Goal: Task Accomplishment & Management: Manage account settings

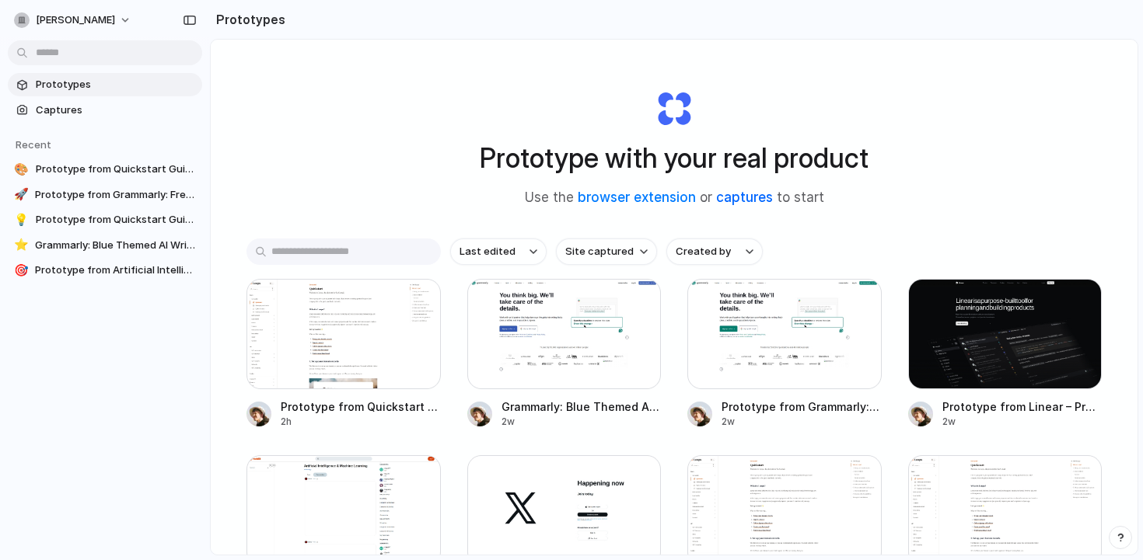
click at [753, 199] on link "captures" at bounding box center [744, 198] width 57 height 16
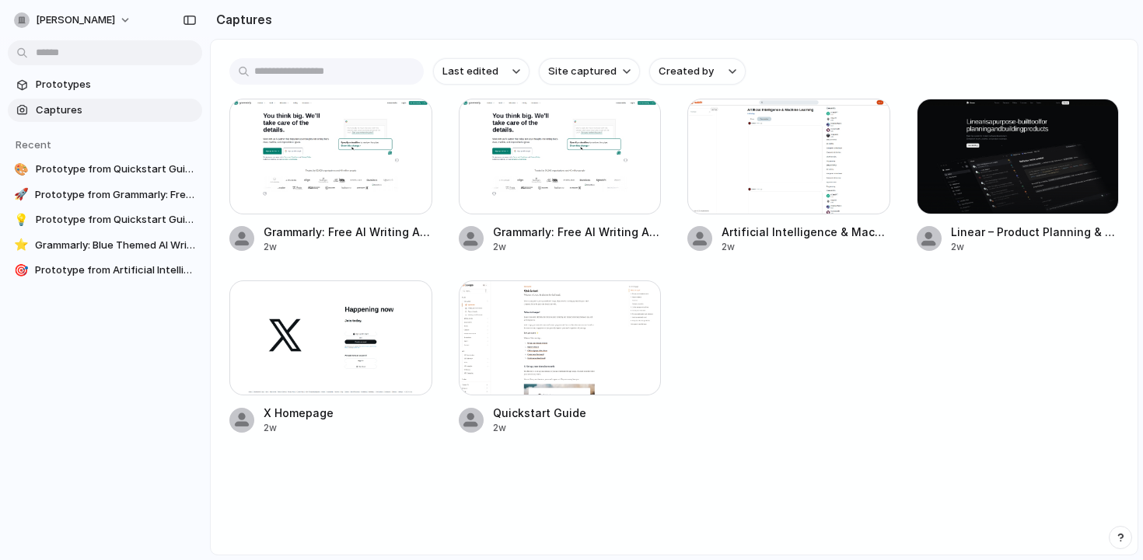
click at [1000, 30] on section "Captures" at bounding box center [674, 19] width 928 height 39
click at [83, 77] on span "Prototypes" at bounding box center [116, 85] width 160 height 16
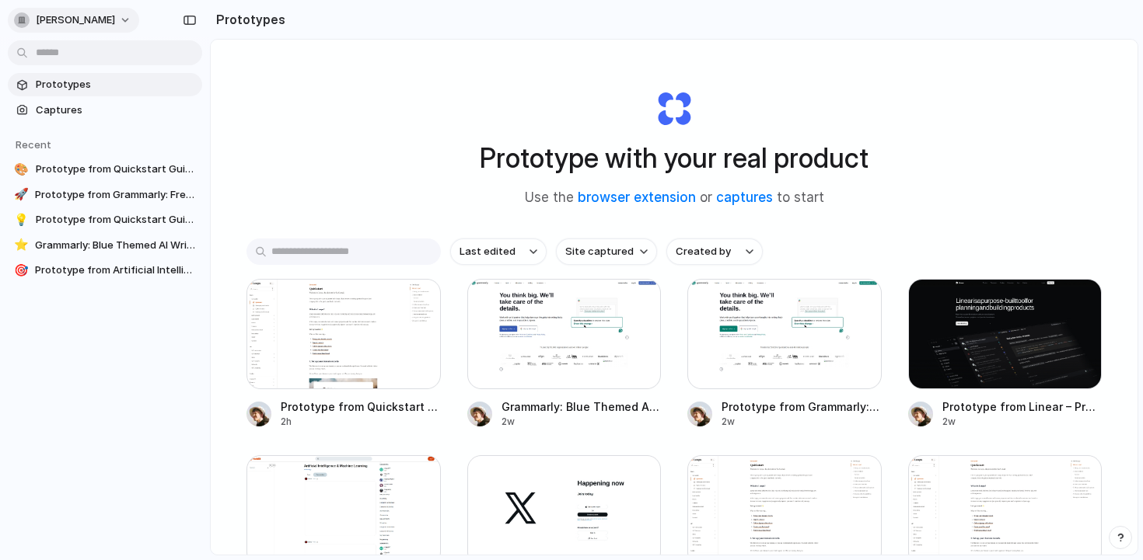
click at [99, 9] on button "[PERSON_NAME]" at bounding box center [73, 20] width 131 height 25
click at [91, 58] on li "Settings" at bounding box center [75, 55] width 129 height 25
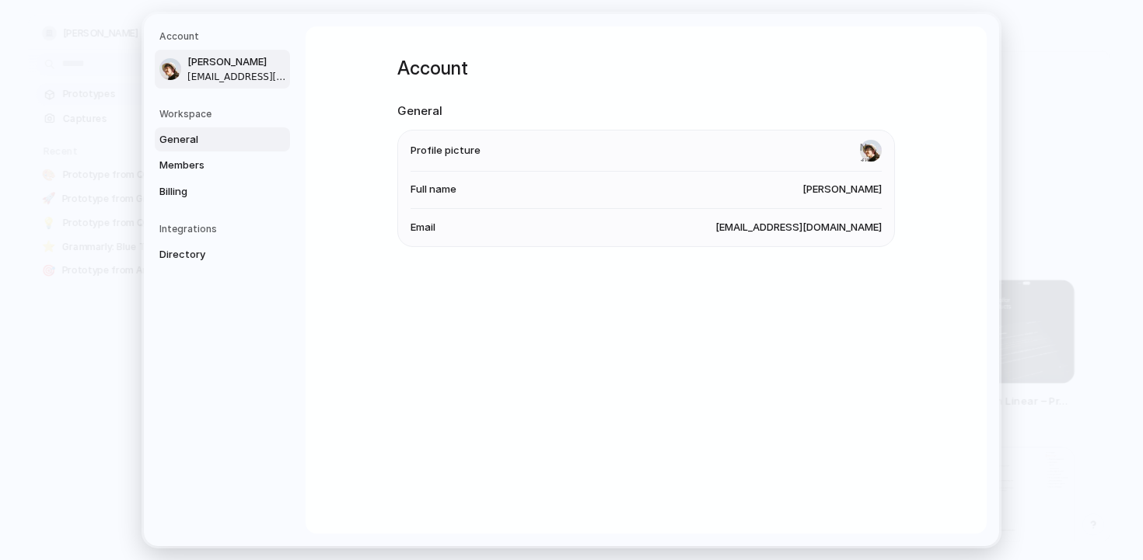
click at [211, 149] on link "General" at bounding box center [222, 139] width 135 height 25
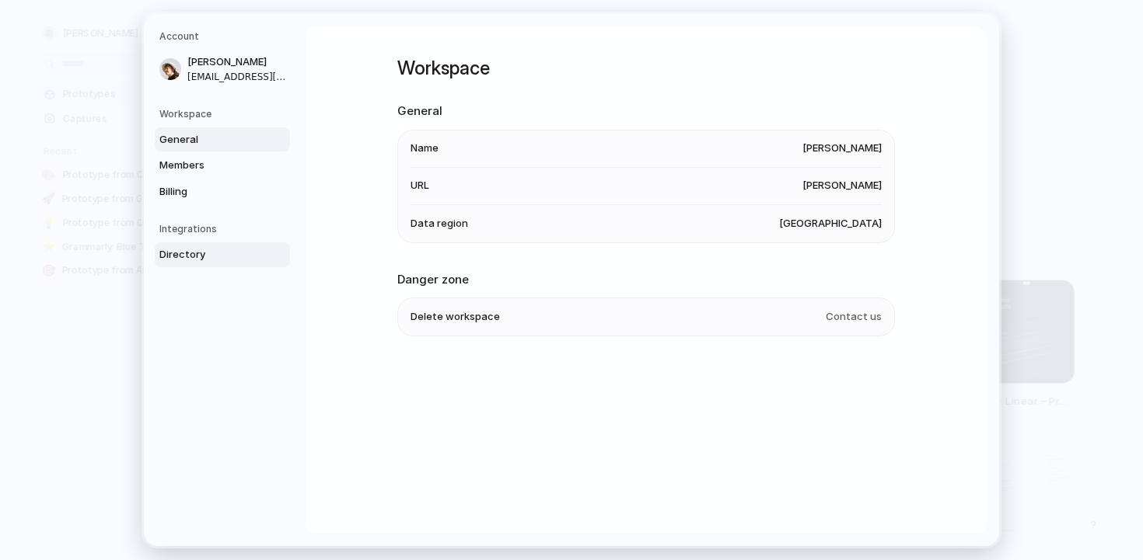
click at [207, 253] on span "Directory" at bounding box center [208, 255] width 99 height 16
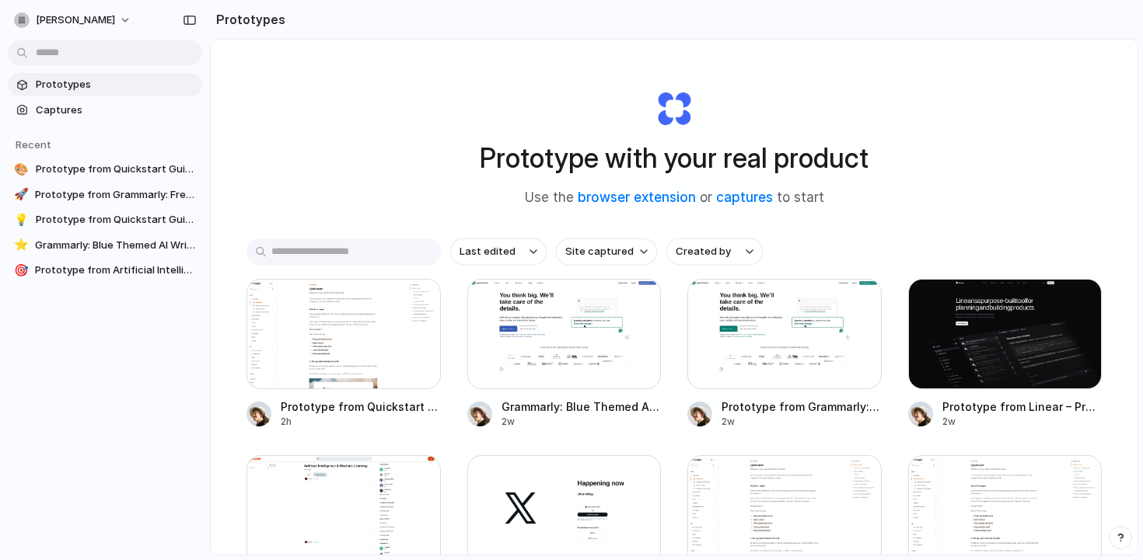
click at [253, 10] on h2 "Prototypes" at bounding box center [247, 19] width 75 height 19
click at [86, 108] on span "Captures" at bounding box center [116, 111] width 160 height 16
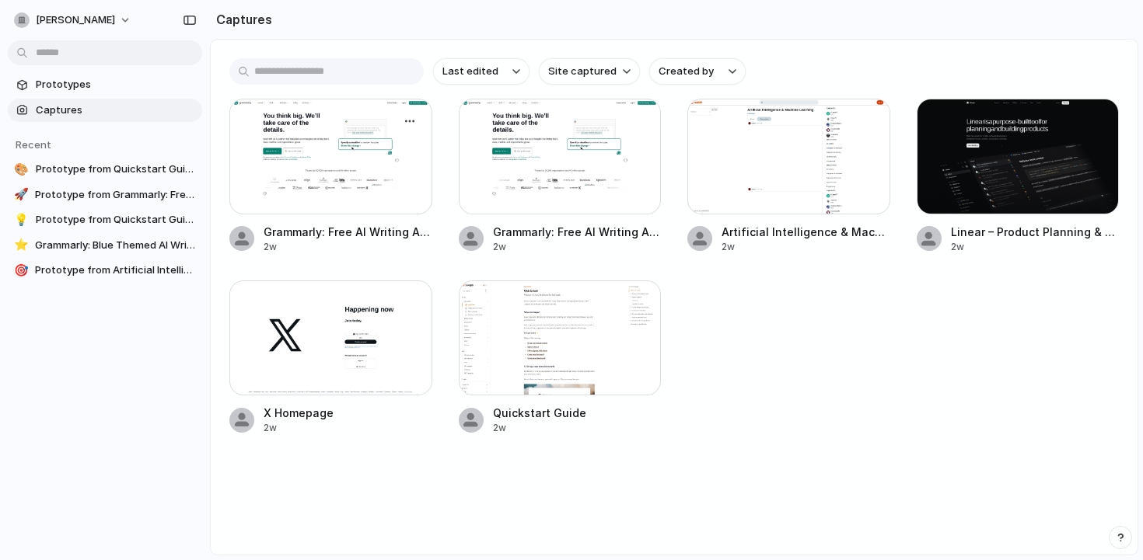
click at [364, 140] on div at bounding box center [330, 157] width 203 height 116
click at [112, 194] on span "Prototype from Quickstart Guide" at bounding box center [116, 195] width 160 height 16
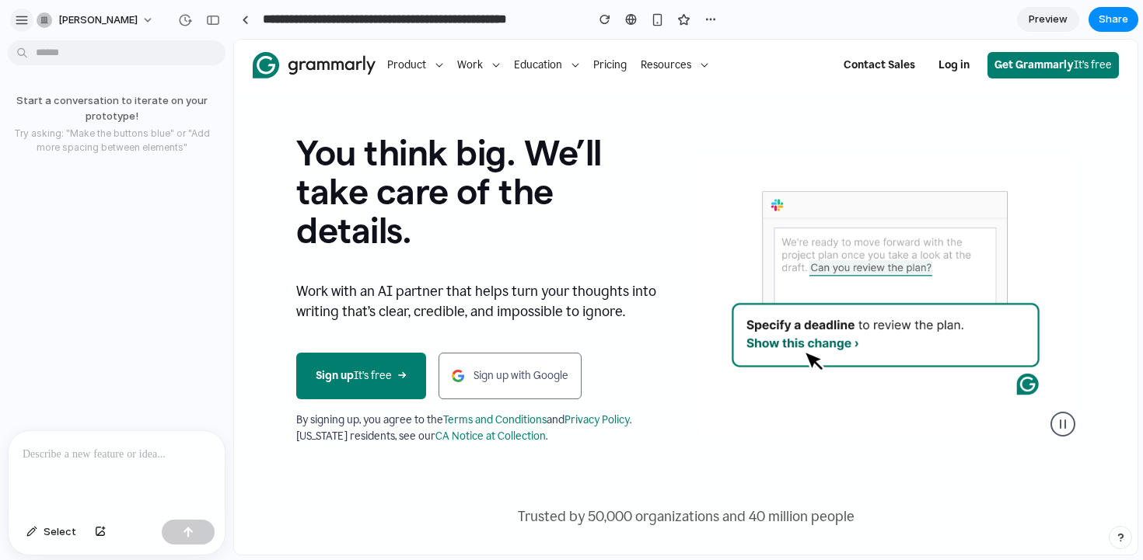
click at [21, 22] on div "button" at bounding box center [22, 20] width 14 height 14
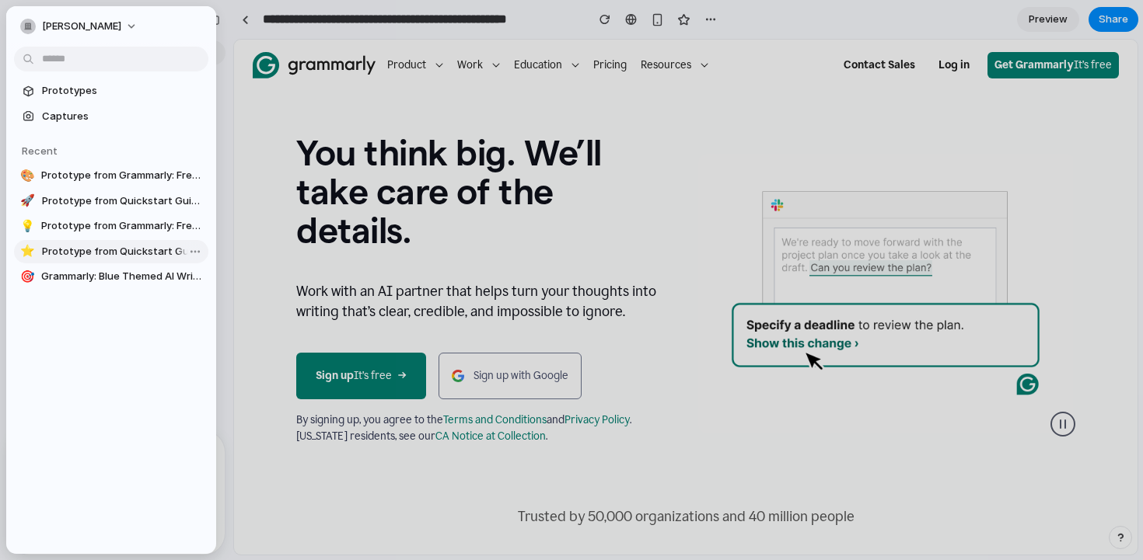
click at [80, 246] on span "Prototype from Quickstart Guide" at bounding box center [122, 252] width 160 height 16
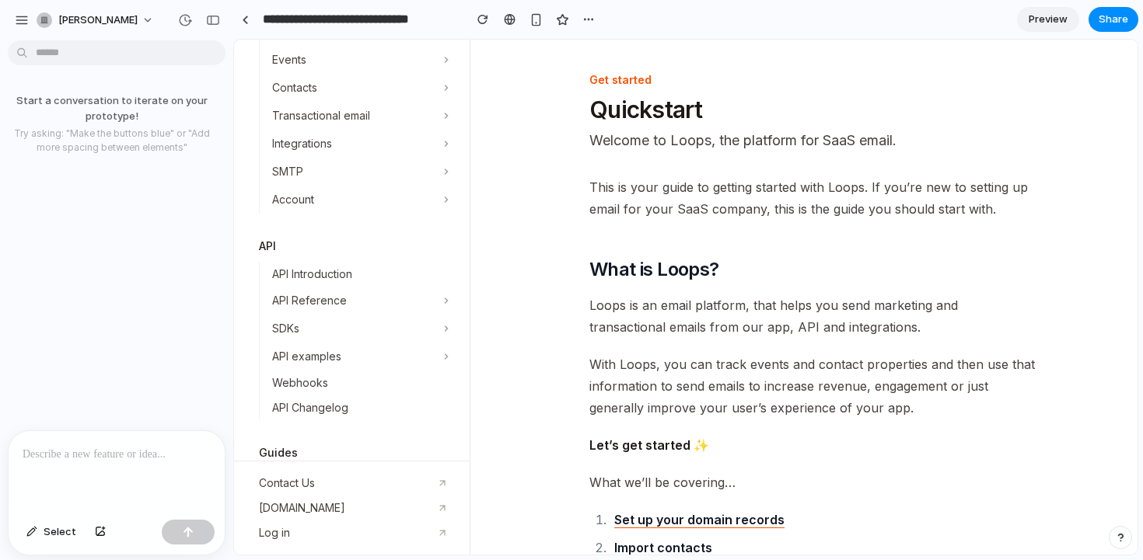
scroll to position [504, 0]
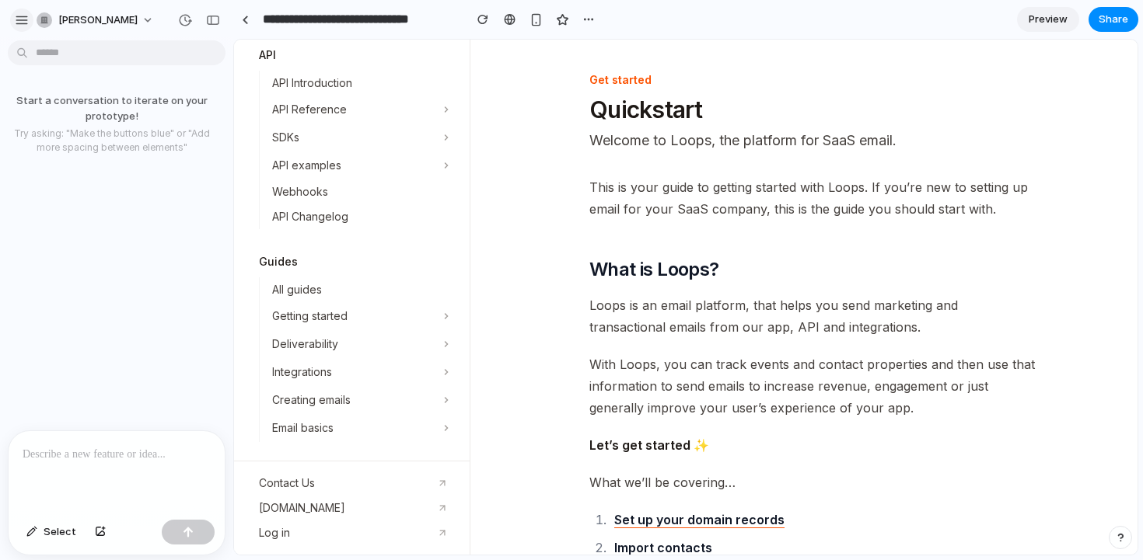
click at [30, 25] on button "button" at bounding box center [21, 20] width 23 height 23
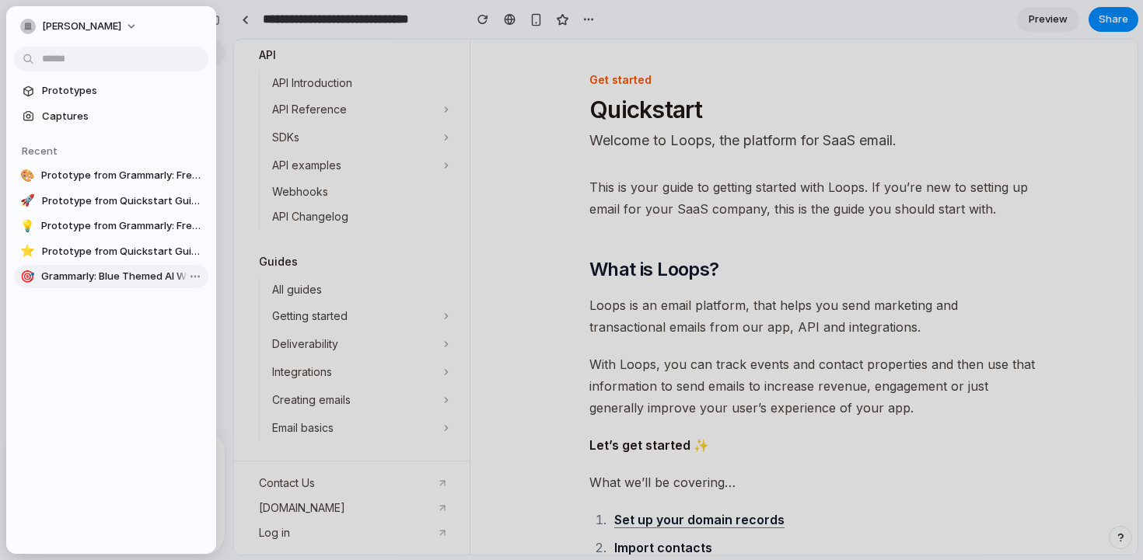
click at [102, 270] on span "Grammarly: Blue Themed AI Writing Assistance" at bounding box center [121, 277] width 161 height 16
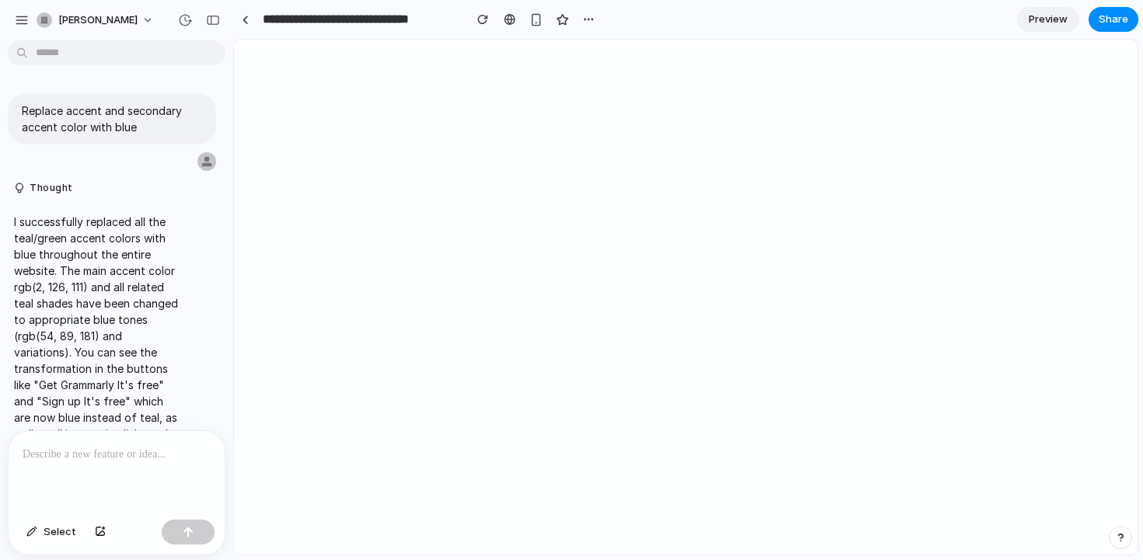
type input "**********"
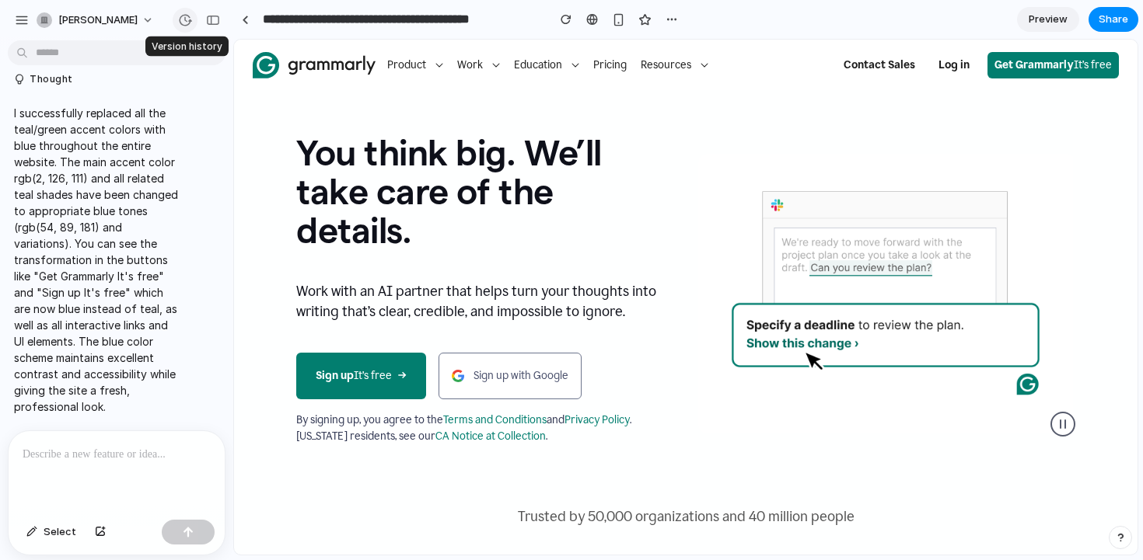
click at [193, 27] on button "button" at bounding box center [185, 20] width 25 height 25
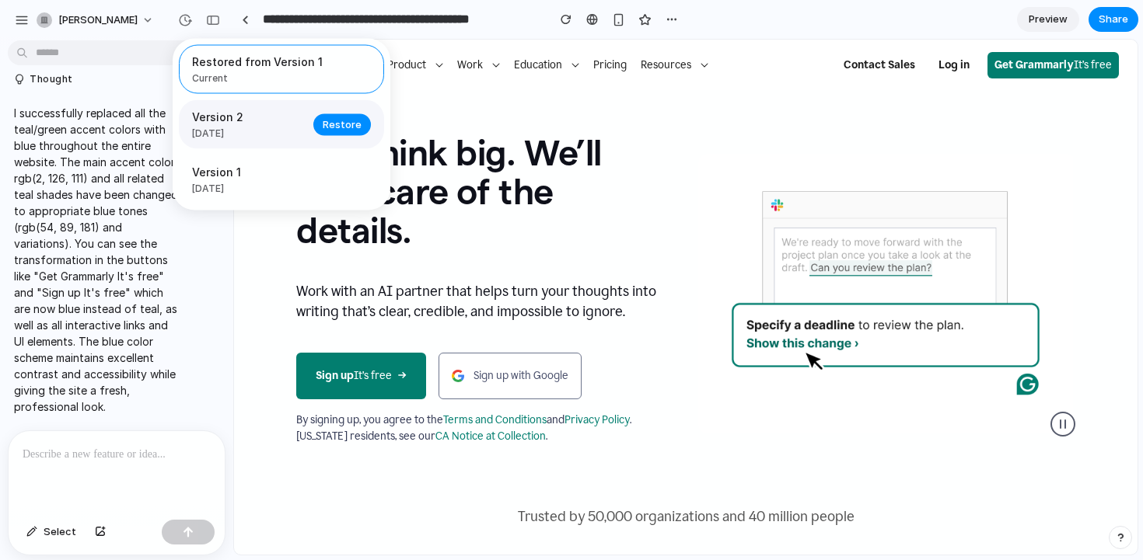
click at [240, 132] on span "[DATE]" at bounding box center [248, 134] width 112 height 14
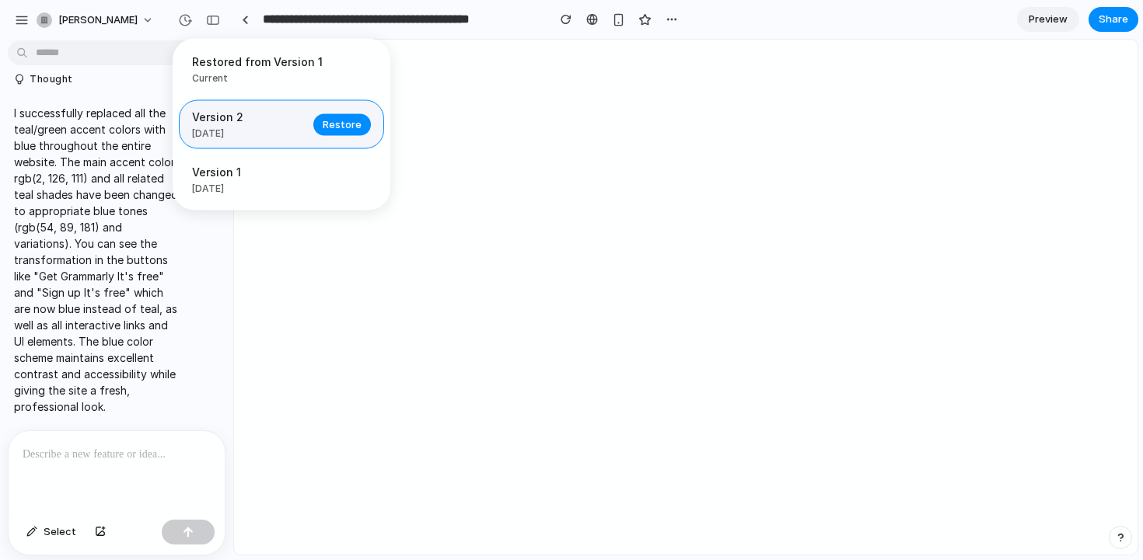
click at [284, 123] on span "Version 2" at bounding box center [248, 117] width 112 height 16
click at [350, 117] on button "Restore" at bounding box center [342, 124] width 58 height 22
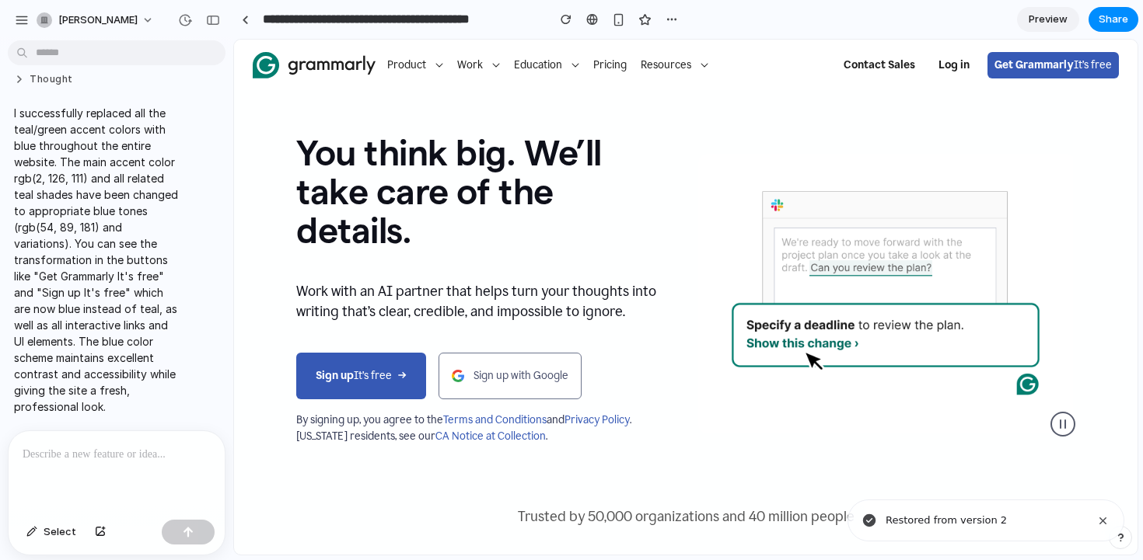
click at [54, 187] on p "I successfully replaced all the teal/green accent colors with blue throughout t…" at bounding box center [97, 260] width 166 height 310
click at [669, 20] on div "button" at bounding box center [671, 19] width 12 height 12
click at [669, 20] on div "Duplicate Delete" at bounding box center [571, 280] width 1143 height 560
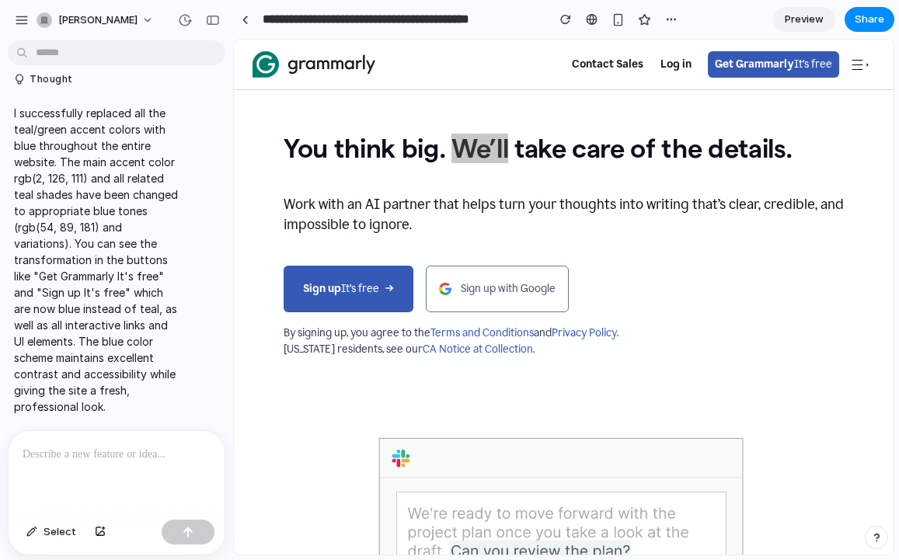
drag, startPoint x: 896, startPoint y: 147, endPoint x: 930, endPoint y: 147, distance: 34.2
click at [899, 147] on html "**********" at bounding box center [449, 280] width 899 height 560
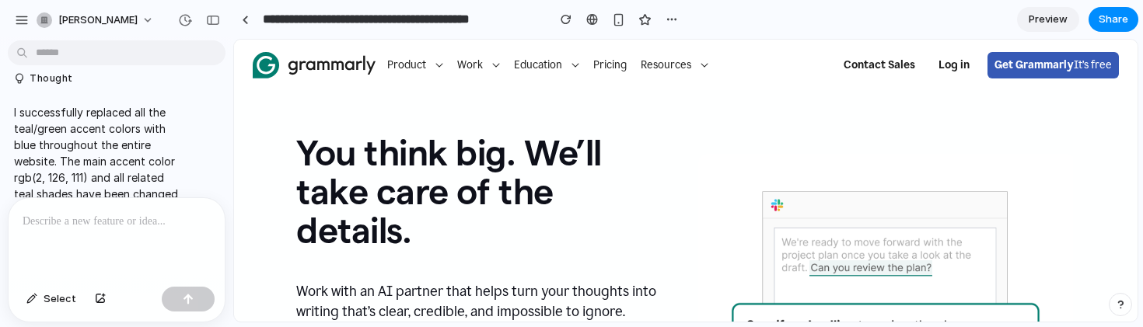
click at [411, 173] on h1 "You think big. We’ll take care of the details." at bounding box center [484, 192] width 377 height 117
